Goal: Information Seeking & Learning: Learn about a topic

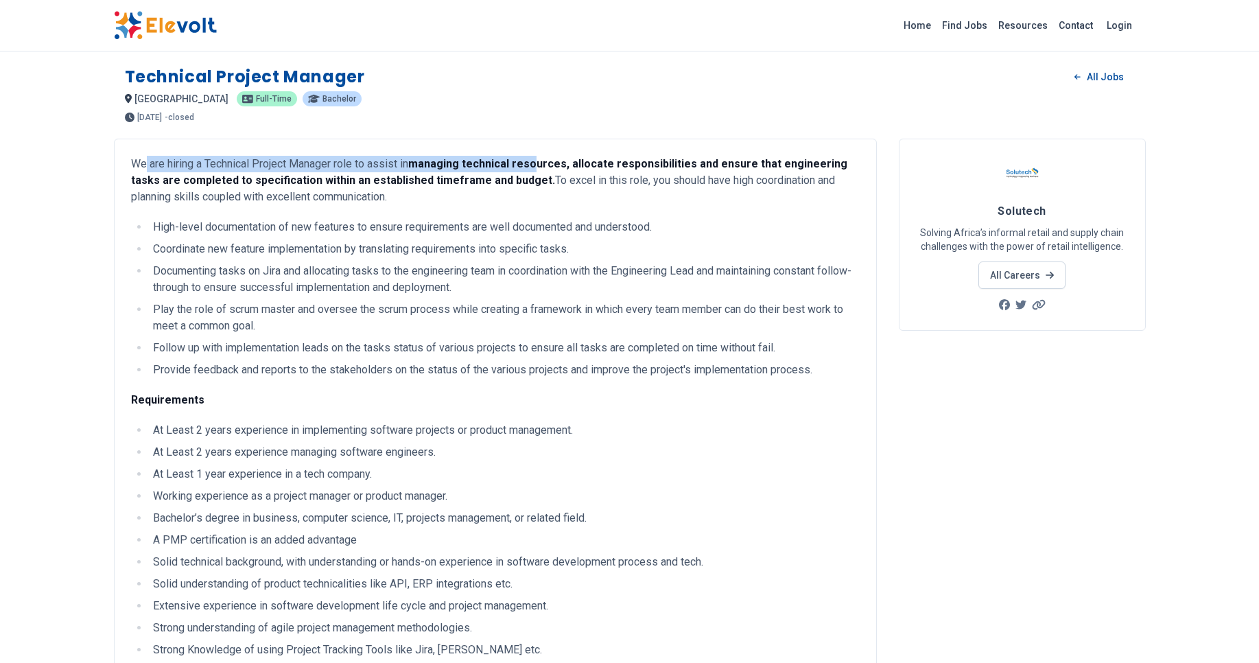
drag, startPoint x: 145, startPoint y: 161, endPoint x: 535, endPoint y: 161, distance: 389.8
click at [535, 161] on p "We are hiring a Technical Project Manager role to assist in managing technical …" at bounding box center [495, 180] width 729 height 49
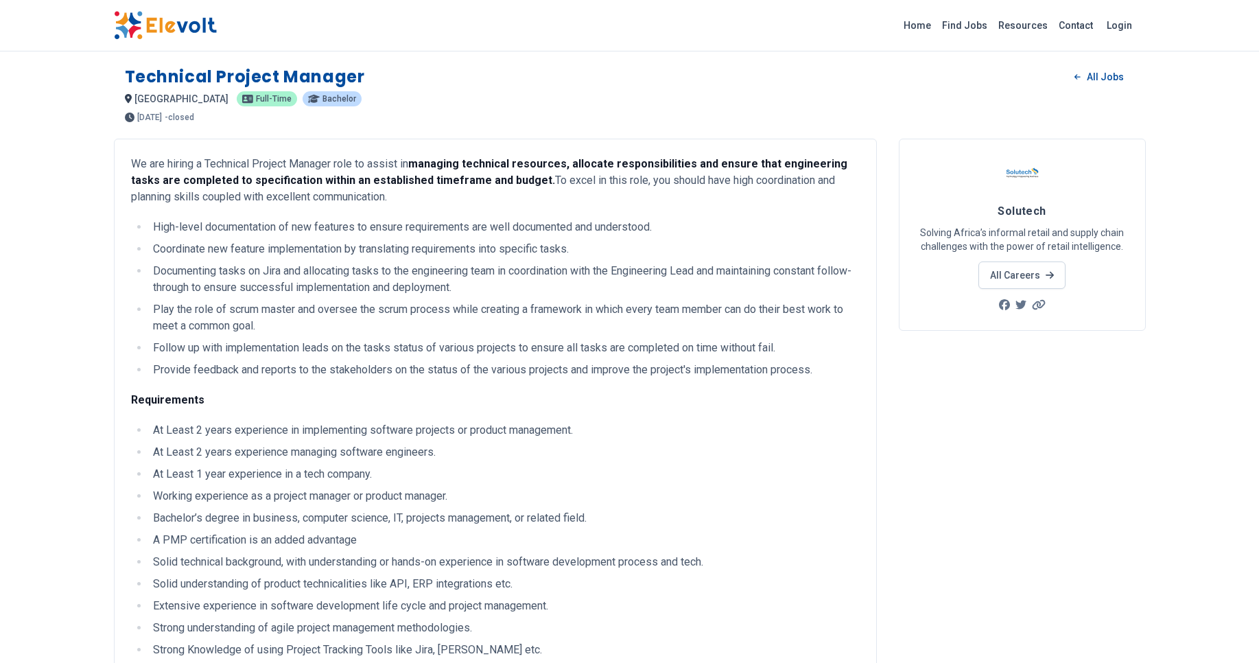
click at [517, 180] on p "We are hiring a Technical Project Manager role to assist in managing technical …" at bounding box center [495, 180] width 729 height 49
drag, startPoint x: 143, startPoint y: 183, endPoint x: 415, endPoint y: 177, distance: 271.2
click at [415, 177] on strong "managing technical resources, allocate responsibilities and ensure that enginee…" at bounding box center [489, 172] width 716 height 30
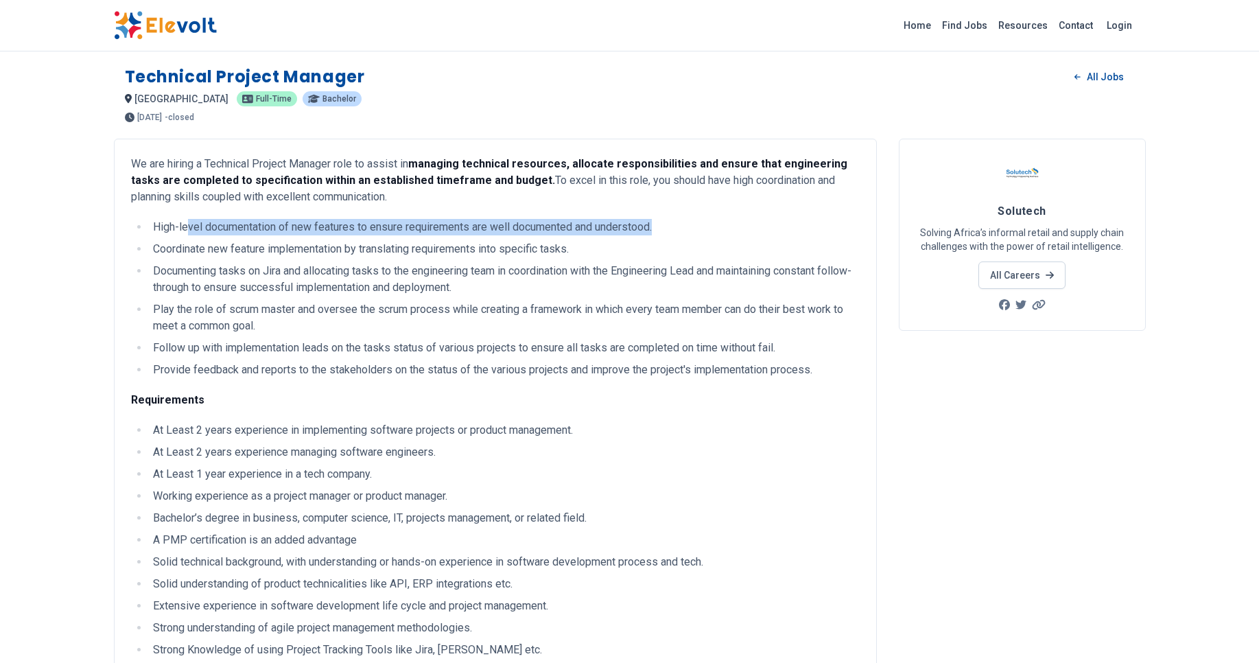
drag, startPoint x: 187, startPoint y: 229, endPoint x: 662, endPoint y: 231, distance: 474.2
click at [662, 231] on li "High-level documentation of new features to ensure requirements are well docume…" at bounding box center [504, 227] width 711 height 16
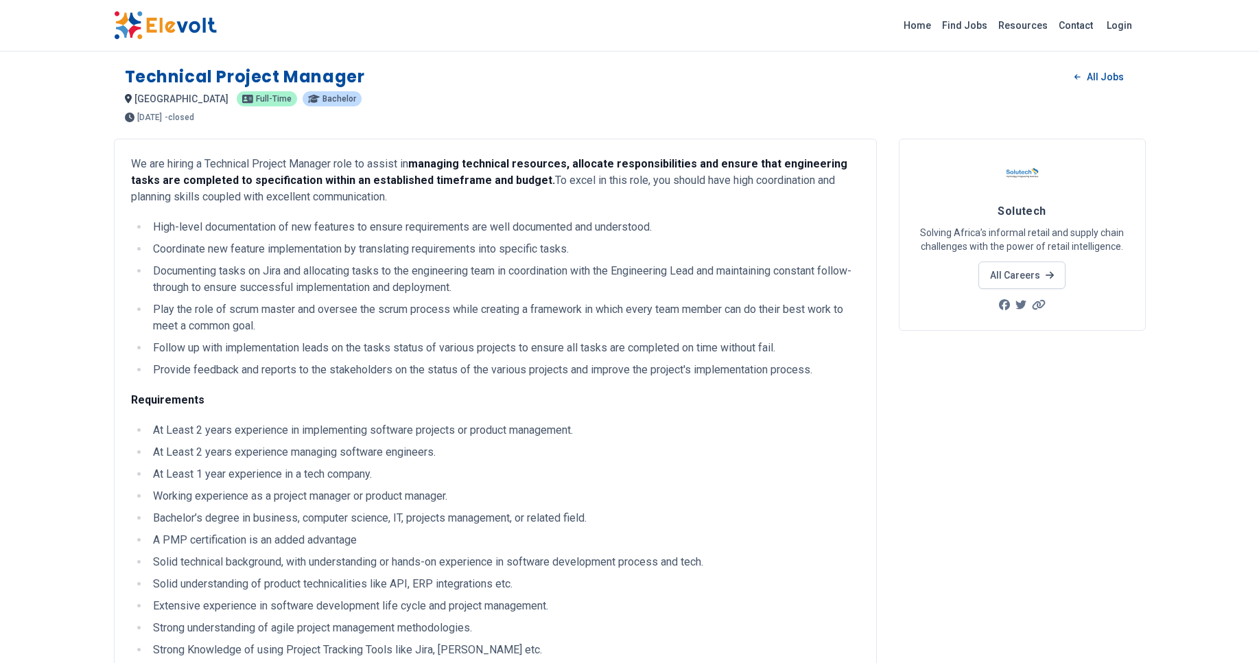
click at [312, 243] on li "Coordinate new feature implementation by translating requirements into specific…" at bounding box center [504, 249] width 711 height 16
drag, startPoint x: 187, startPoint y: 245, endPoint x: 587, endPoint y: 245, distance: 400.8
click at [587, 245] on li "Coordinate new feature implementation by translating requirements into specific…" at bounding box center [504, 249] width 711 height 16
click at [312, 279] on li "Documenting tasks on Jira and allocating tasks to the engineering team in coord…" at bounding box center [504, 279] width 711 height 33
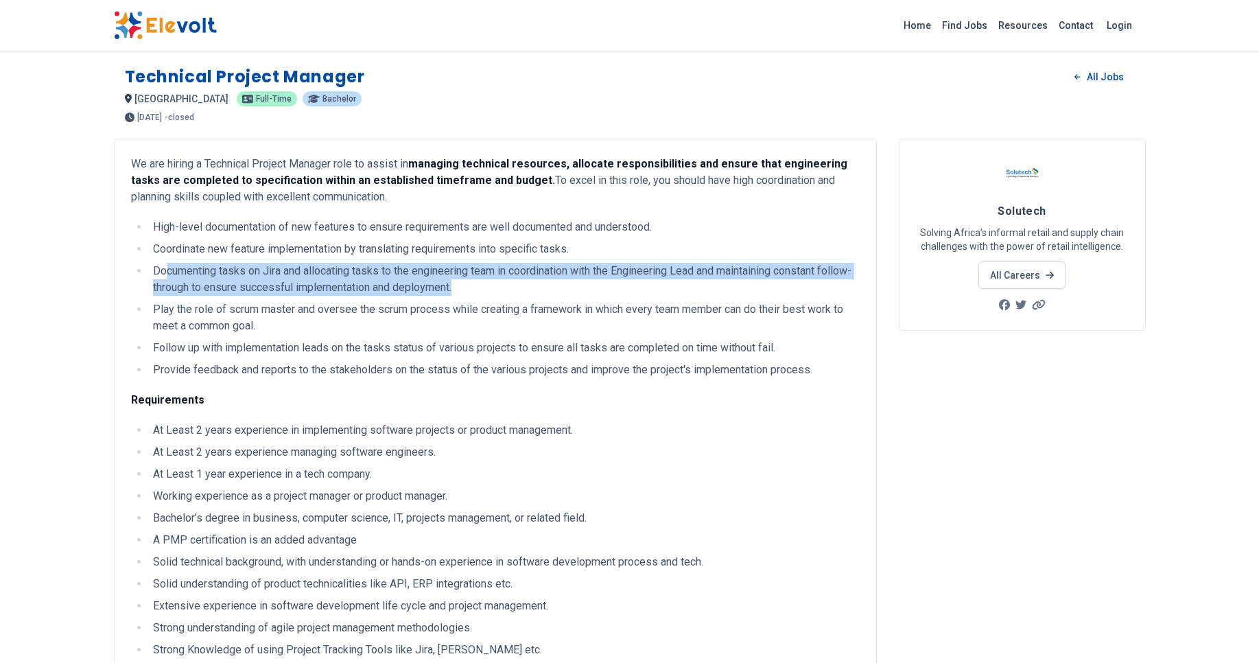
drag, startPoint x: 167, startPoint y: 270, endPoint x: 693, endPoint y: 283, distance: 525.9
click at [693, 283] on li "Documenting tasks on Jira and allocating tasks to the engineering team in coord…" at bounding box center [504, 279] width 711 height 33
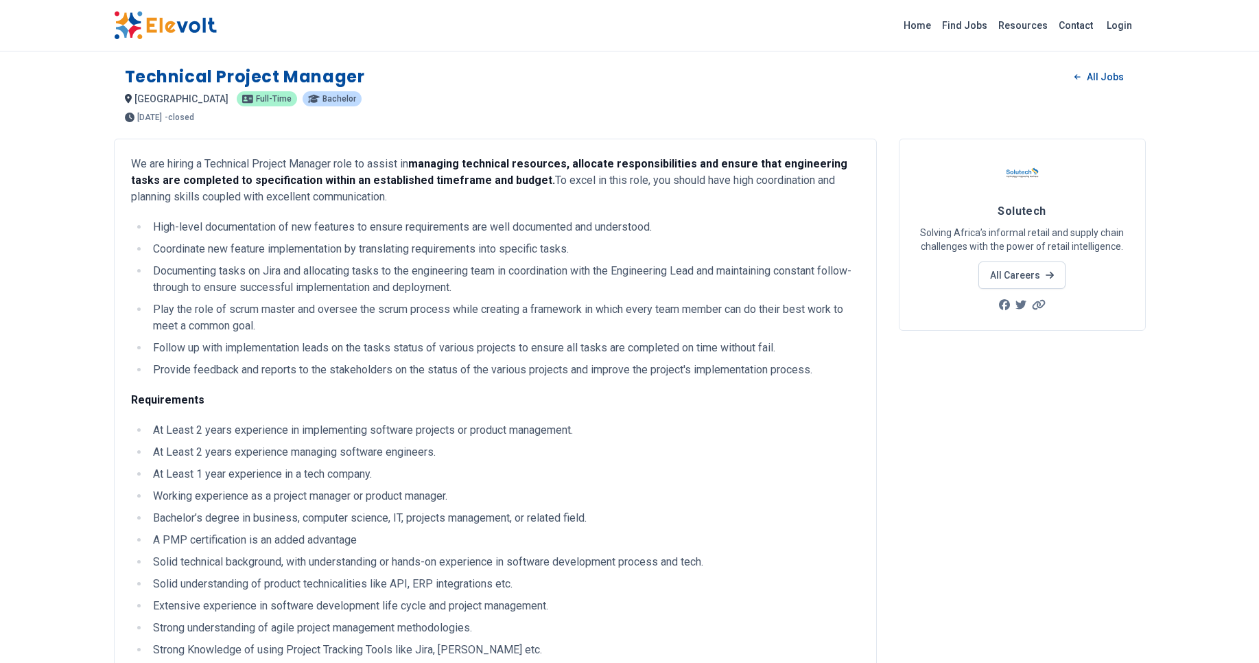
click at [319, 302] on li "Play the role of scrum master and oversee the scrum process while creating a fr…" at bounding box center [504, 317] width 711 height 33
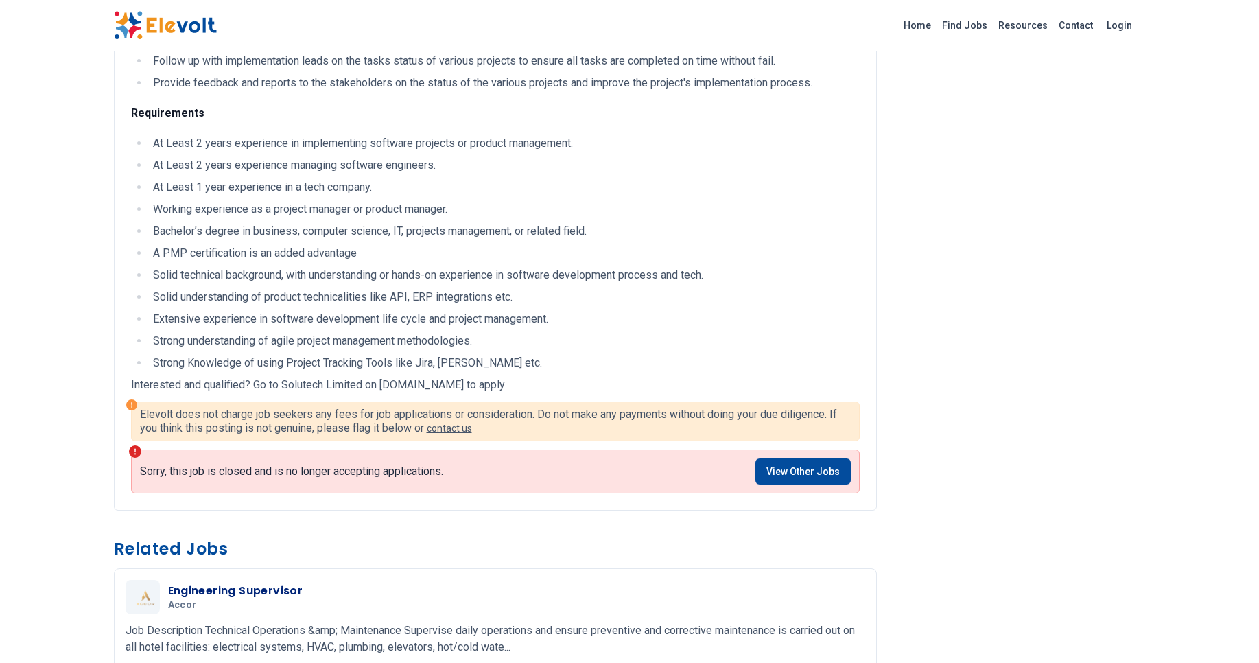
scroll to position [329, 0]
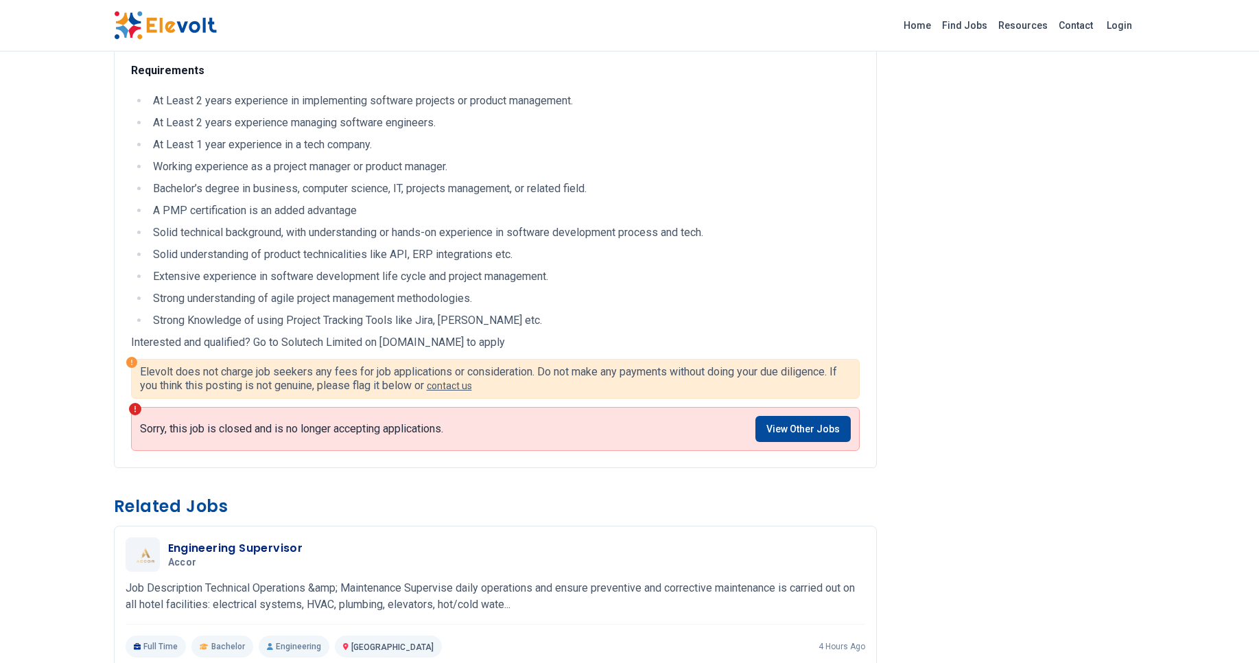
drag, startPoint x: 380, startPoint y: 339, endPoint x: 460, endPoint y: 343, distance: 79.7
click at [480, 342] on p "Interested and qualified? Go to Solutech Limited on [DOMAIN_NAME] to apply" at bounding box center [495, 342] width 729 height 16
drag, startPoint x: 381, startPoint y: 346, endPoint x: 505, endPoint y: 346, distance: 124.2
click at [505, 346] on p "Interested and qualified? Go to Solutech Limited on [DOMAIN_NAME] to apply" at bounding box center [495, 342] width 729 height 16
copy p "[DOMAIN_NAME]"
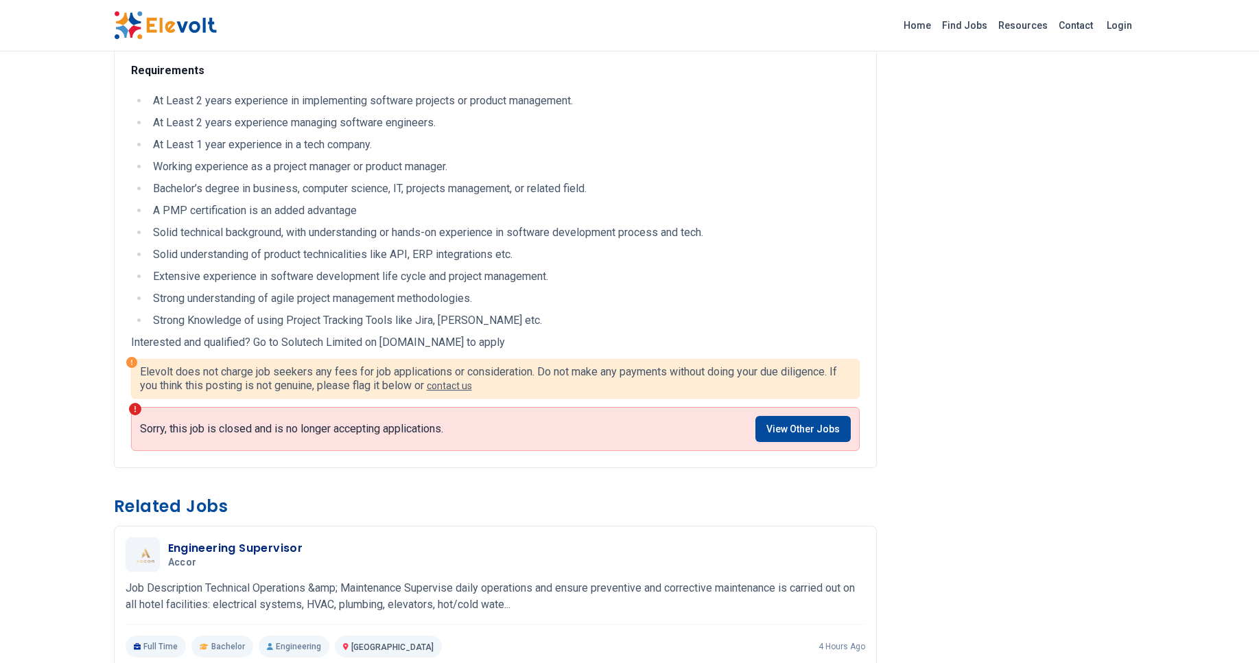
click at [526, 260] on li "Solid understanding of product technicalities like API, ERP integrations etc." at bounding box center [504, 254] width 711 height 16
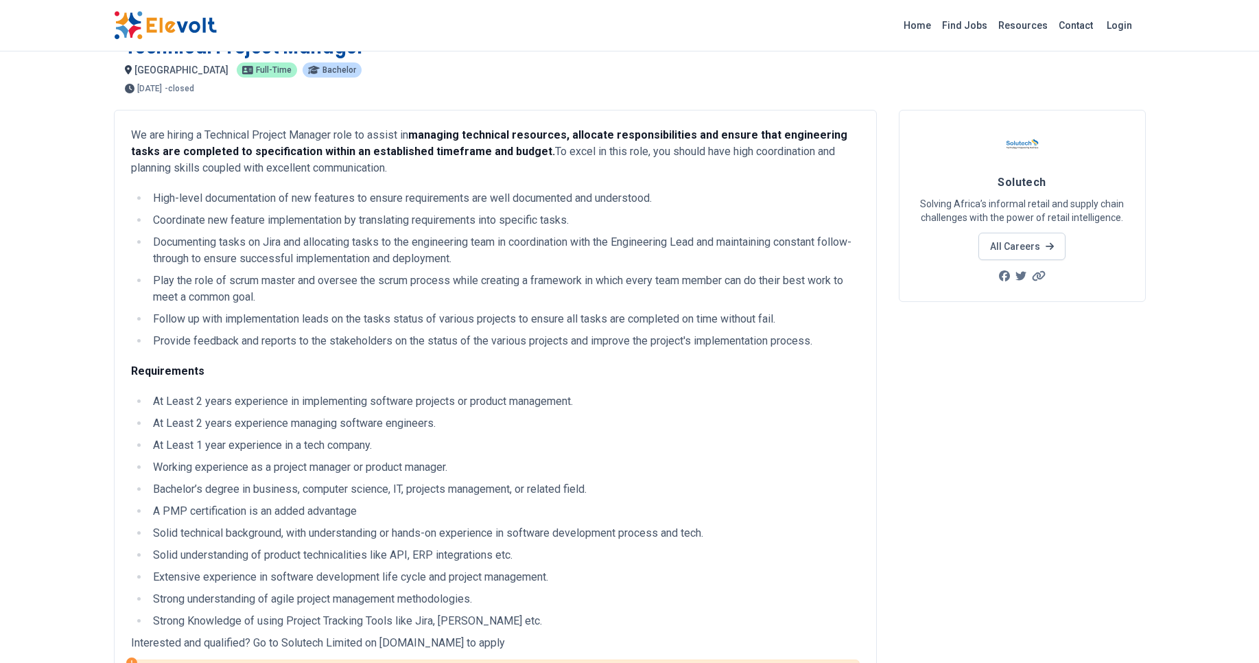
scroll to position [0, 0]
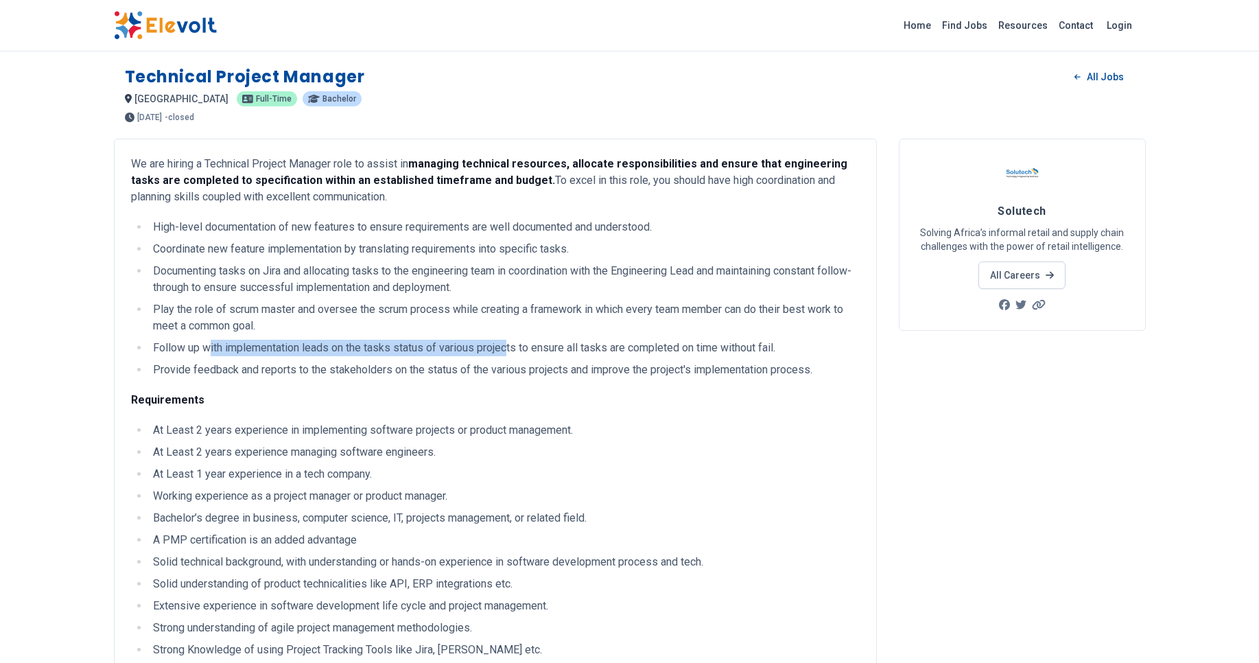
drag, startPoint x: 211, startPoint y: 341, endPoint x: 509, endPoint y: 353, distance: 298.1
click at [509, 353] on li "Follow up with implementation leads on the tasks status of various projects to …" at bounding box center [504, 348] width 711 height 16
click at [439, 358] on ul "High-level documentation of new features to ensure requirements are well docume…" at bounding box center [495, 298] width 729 height 159
click at [170, 362] on li "Provide feedback and reports to the stakeholders on the status of the various p…" at bounding box center [504, 370] width 711 height 16
